Goal: Check status: Check status

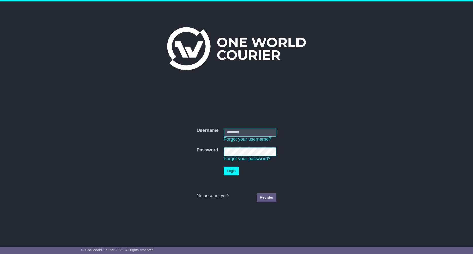
type input "**********"
click at [239, 171] on button "Login" at bounding box center [231, 171] width 15 height 9
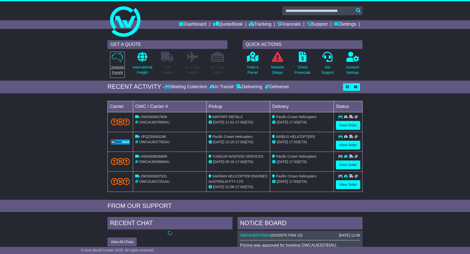
click at [117, 65] on p "Domestic Freight" at bounding box center [117, 70] width 15 height 11
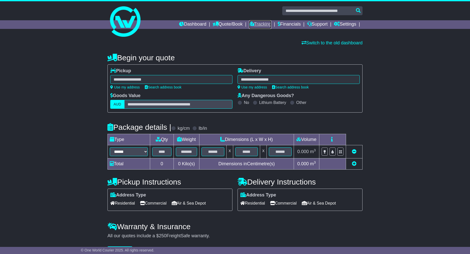
click at [265, 23] on link "Tracking" at bounding box center [260, 24] width 22 height 9
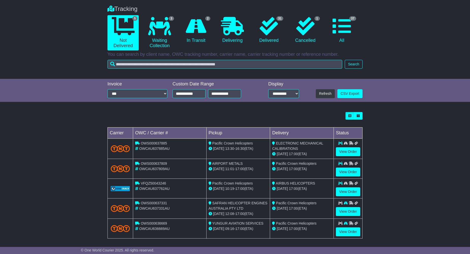
scroll to position [40, 0]
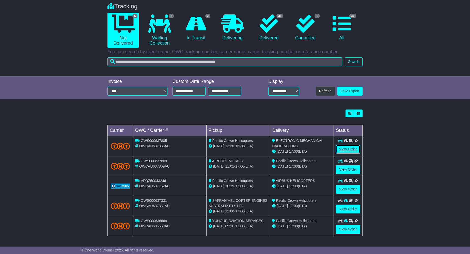
click at [348, 148] on link "View Order" at bounding box center [348, 149] width 24 height 9
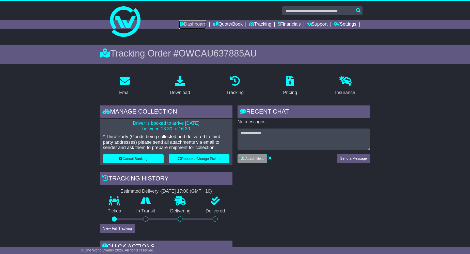
click at [192, 25] on link "Dashboard" at bounding box center [192, 24] width 27 height 9
